Goal: Find specific page/section: Find specific page/section

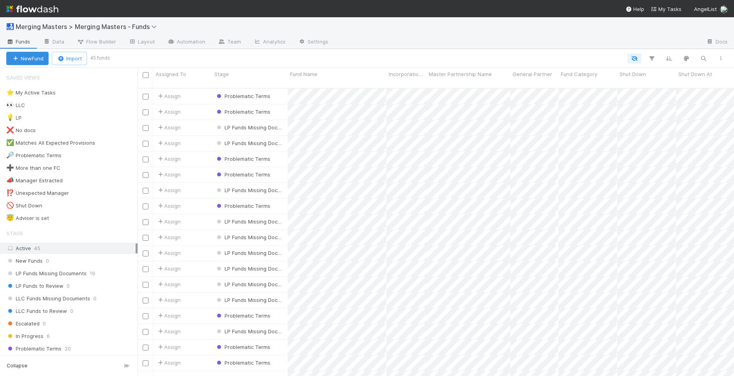
scroll to position [288, 590]
click at [35, 11] on img at bounding box center [32, 8] width 52 height 13
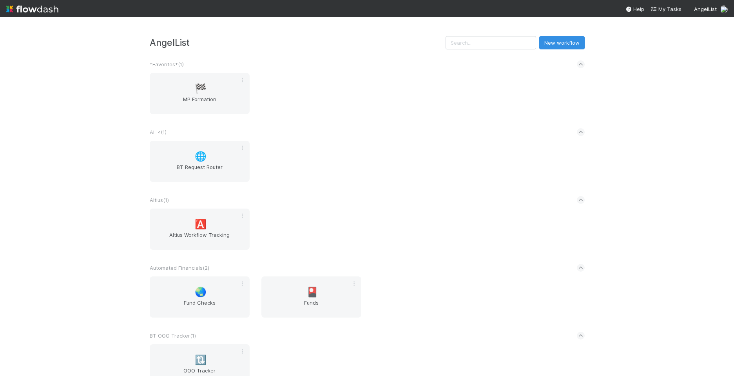
click at [79, 199] on div "AngelList New workflow *Favorites* ( 1 ) 🏁 MP Formation AL < ( 1 ) 🌐 BT Request…" at bounding box center [367, 196] width 734 height 358
click at [187, 220] on div "🅰️ Altius Workflow Tracking" at bounding box center [200, 228] width 100 height 41
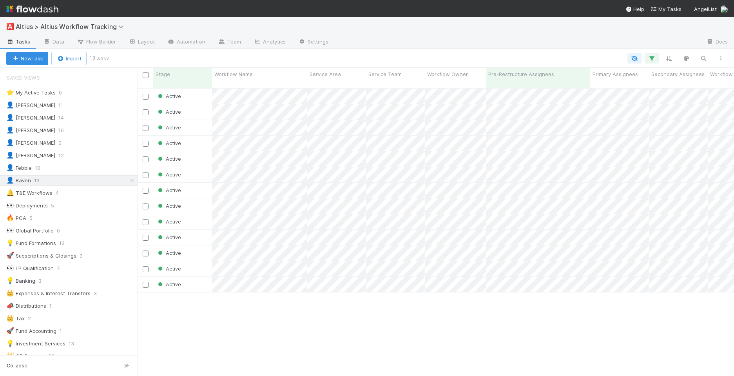
click at [569, 27] on div "🅰️ Altius > Altius Workflow Tracking" at bounding box center [367, 26] width 734 height 19
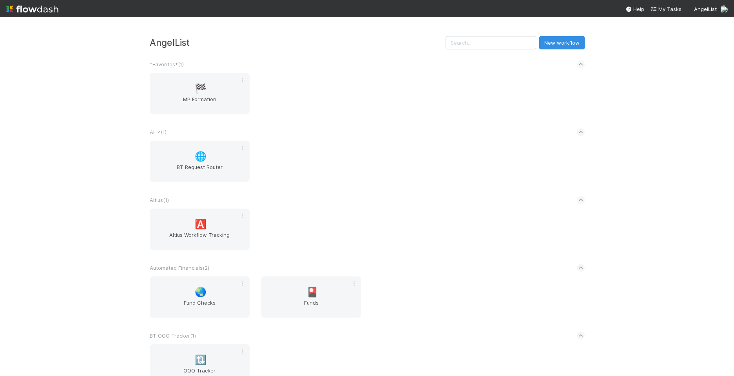
click at [82, 197] on div "AngelList New workflow *Favorites* ( 1 ) 🏁 MP Formation AL < ( 1 ) 🌐 BT Request…" at bounding box center [367, 196] width 734 height 358
click at [197, 294] on span "🌏" at bounding box center [201, 292] width 12 height 10
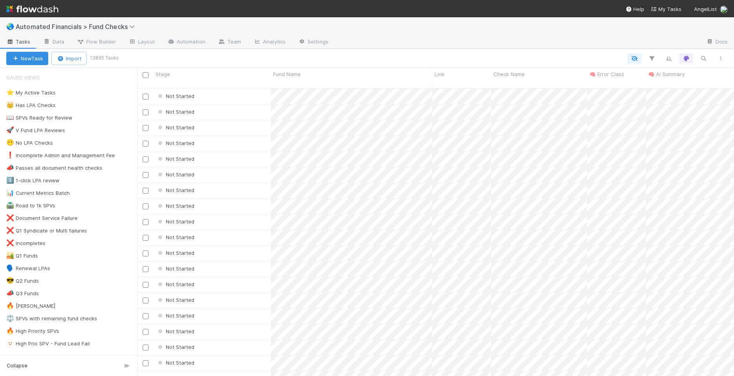
scroll to position [288, 590]
click at [54, 342] on div "🫥 High Prio SPV - Fund Lead Fail" at bounding box center [47, 343] width 83 height 10
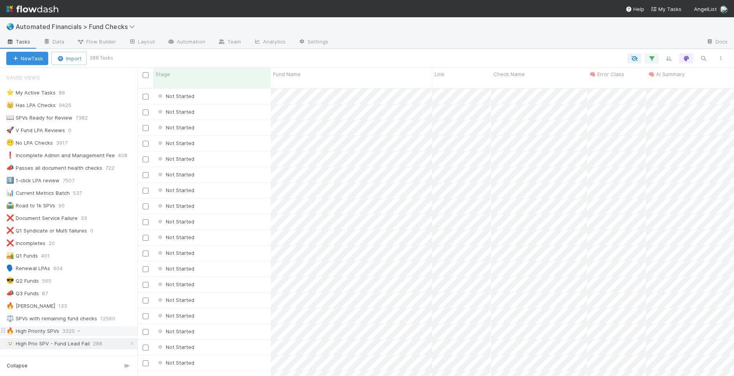
click at [43, 328] on div "🔥 High Priority SPVs" at bounding box center [32, 331] width 53 height 10
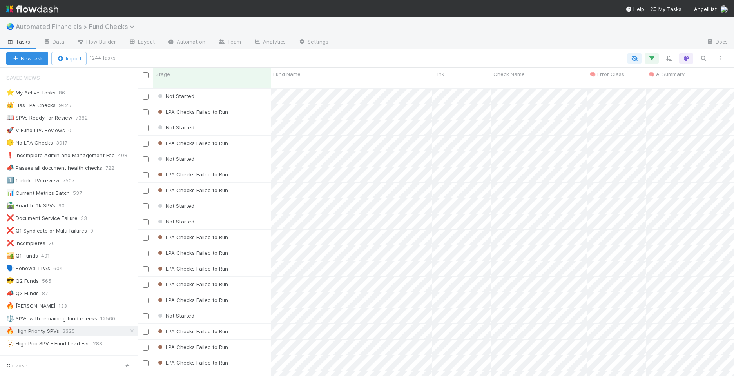
click at [98, 27] on span "Automated Financials > Fund Checks" at bounding box center [77, 27] width 123 height 8
type input "a"
click at [406, 27] on div "Search workflows" at bounding box center [367, 188] width 734 height 376
click at [232, 38] on link "Team" at bounding box center [229, 42] width 36 height 13
